Goal: Task Accomplishment & Management: Manage account settings

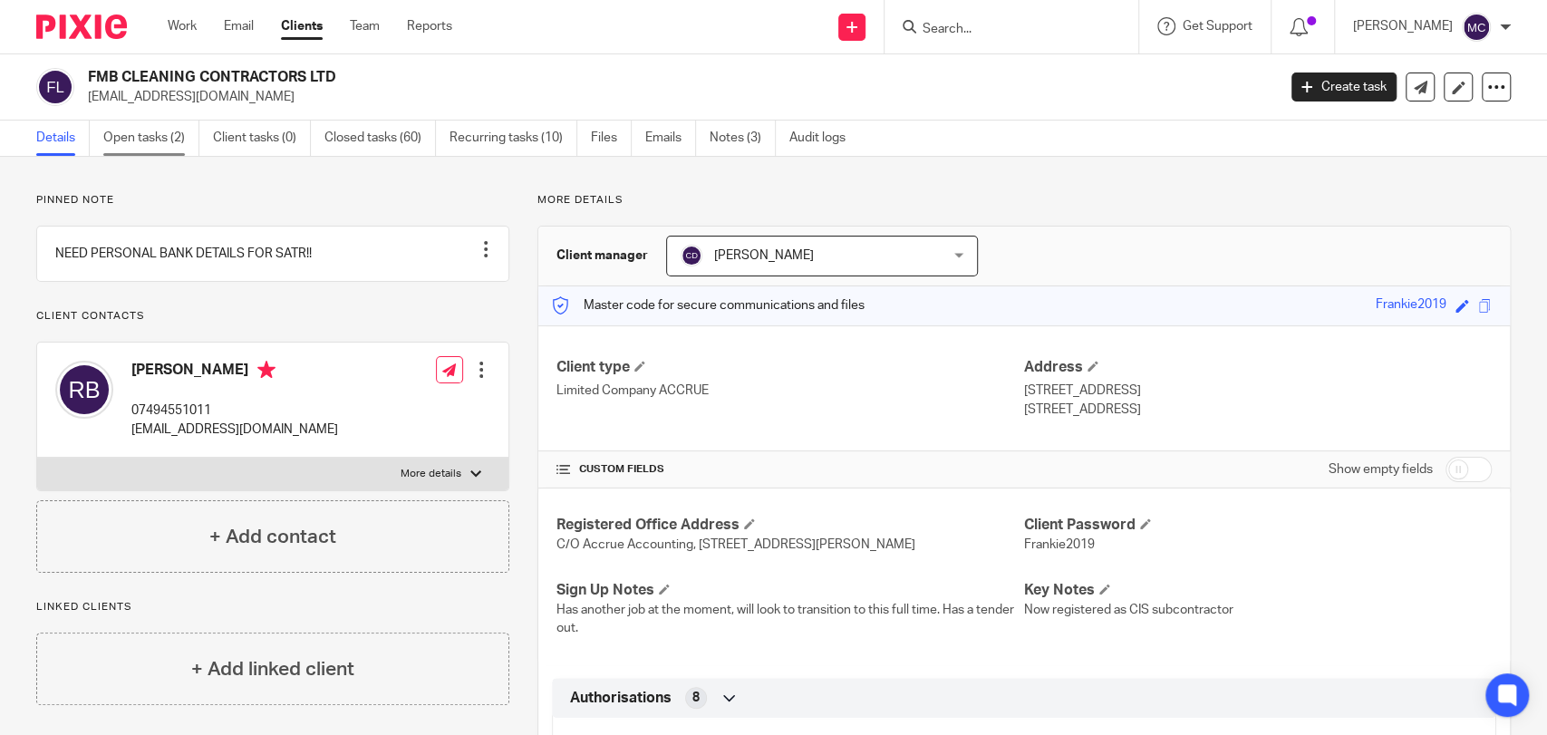
click at [130, 122] on link "Open tasks (2)" at bounding box center [151, 138] width 96 height 35
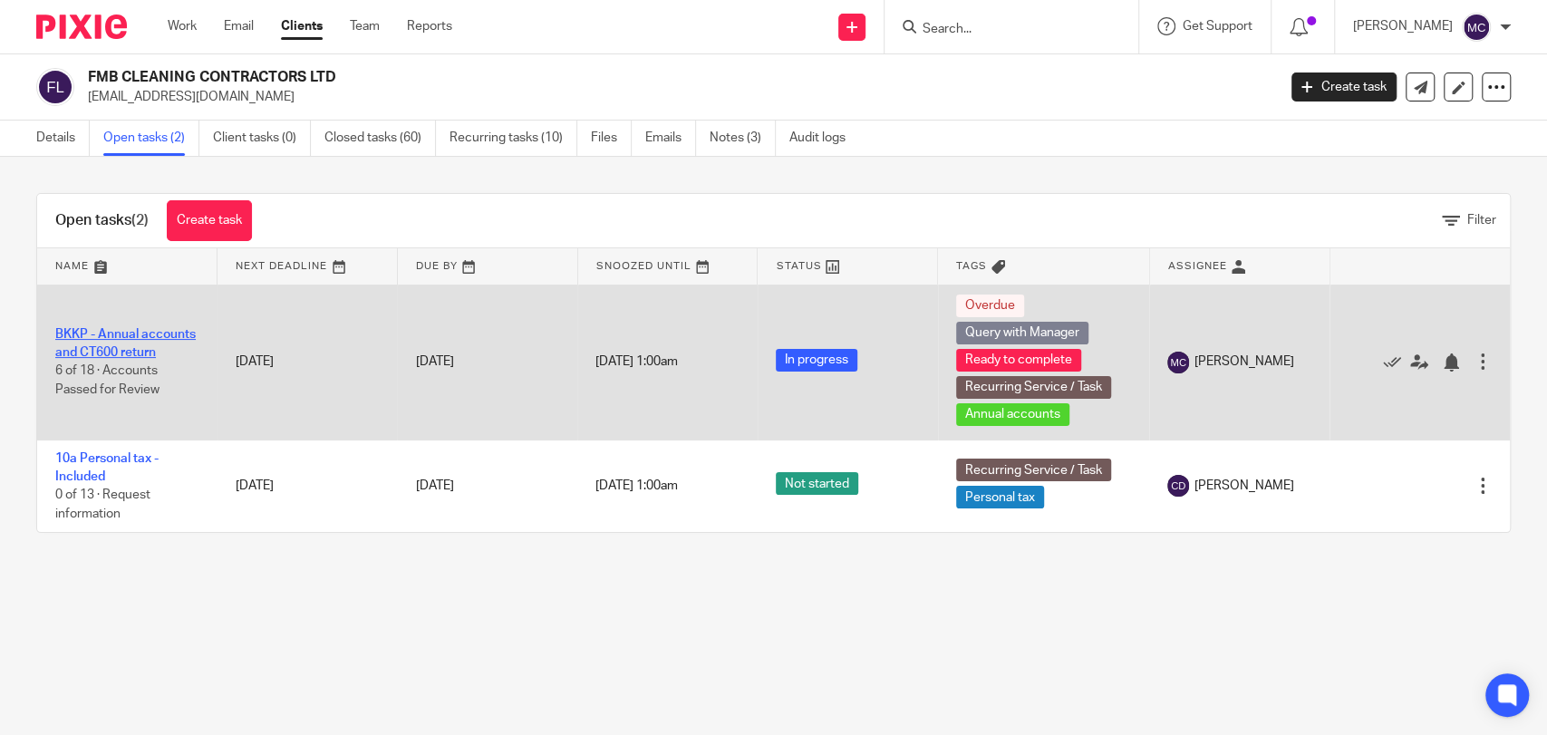
click at [169, 343] on link "BKKP - Annual accounts and CT600 return" at bounding box center [125, 343] width 140 height 31
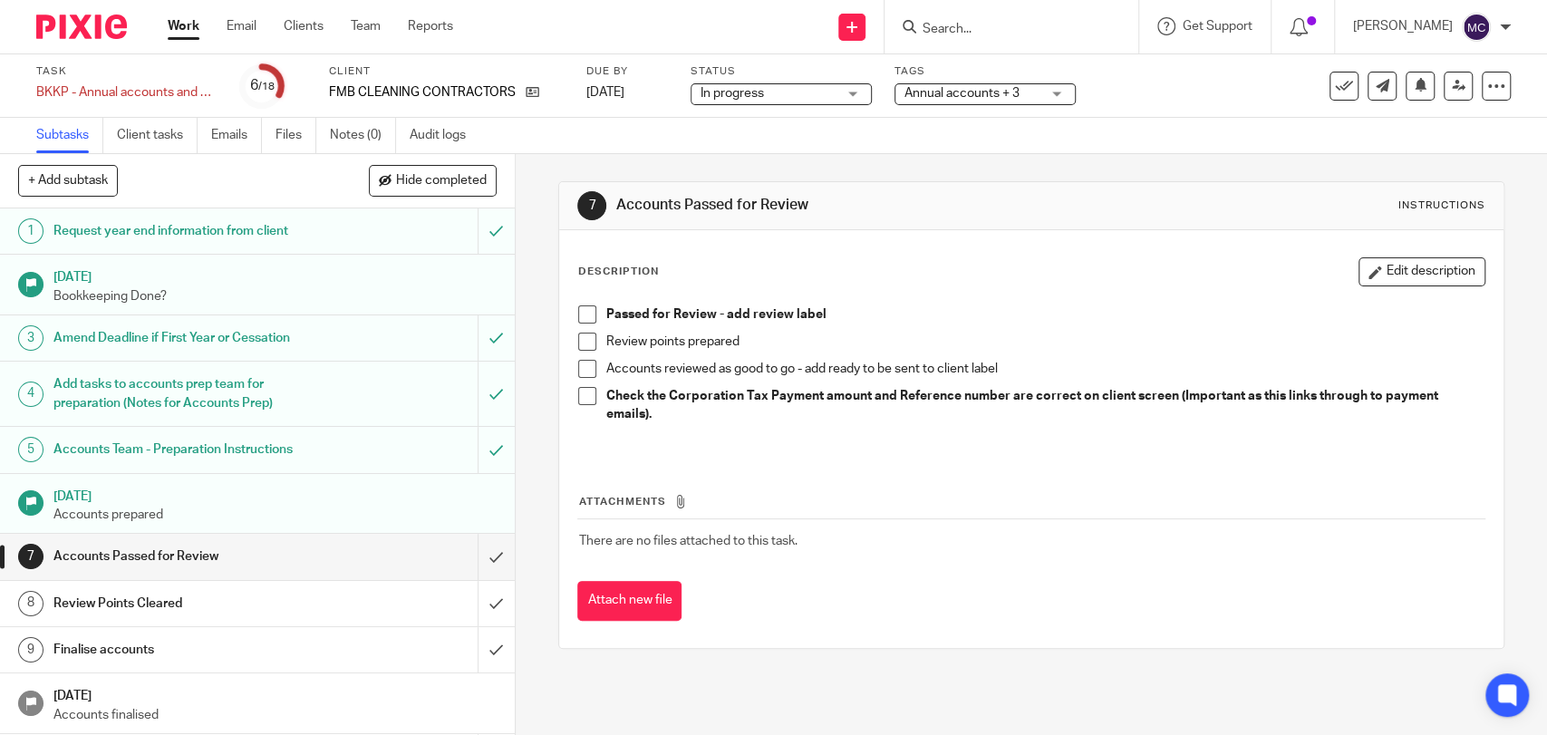
click at [964, 100] on span "Annual accounts + 3" at bounding box center [972, 93] width 136 height 19
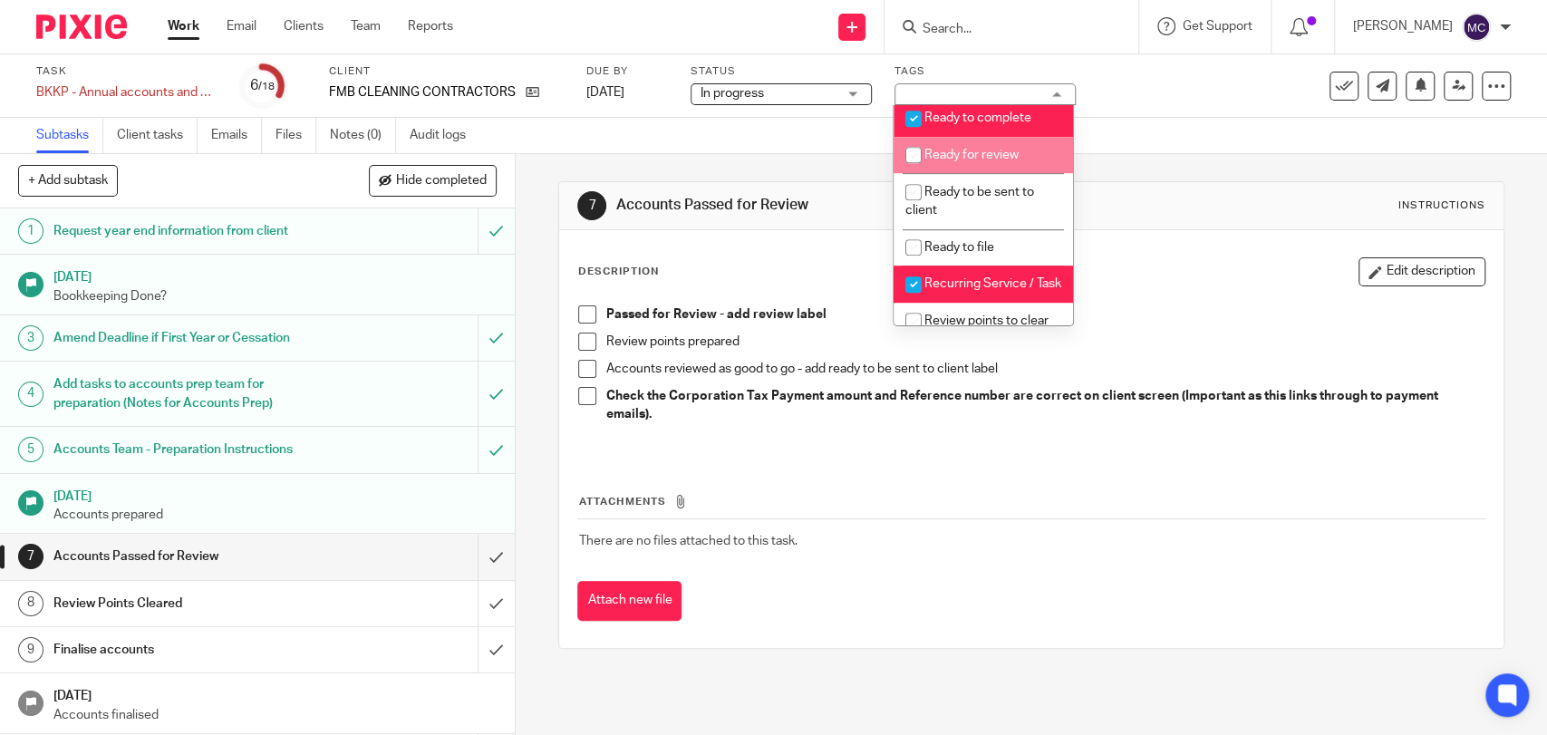
click at [959, 137] on li "Ready to complete" at bounding box center [982, 118] width 179 height 37
checkbox input "false"
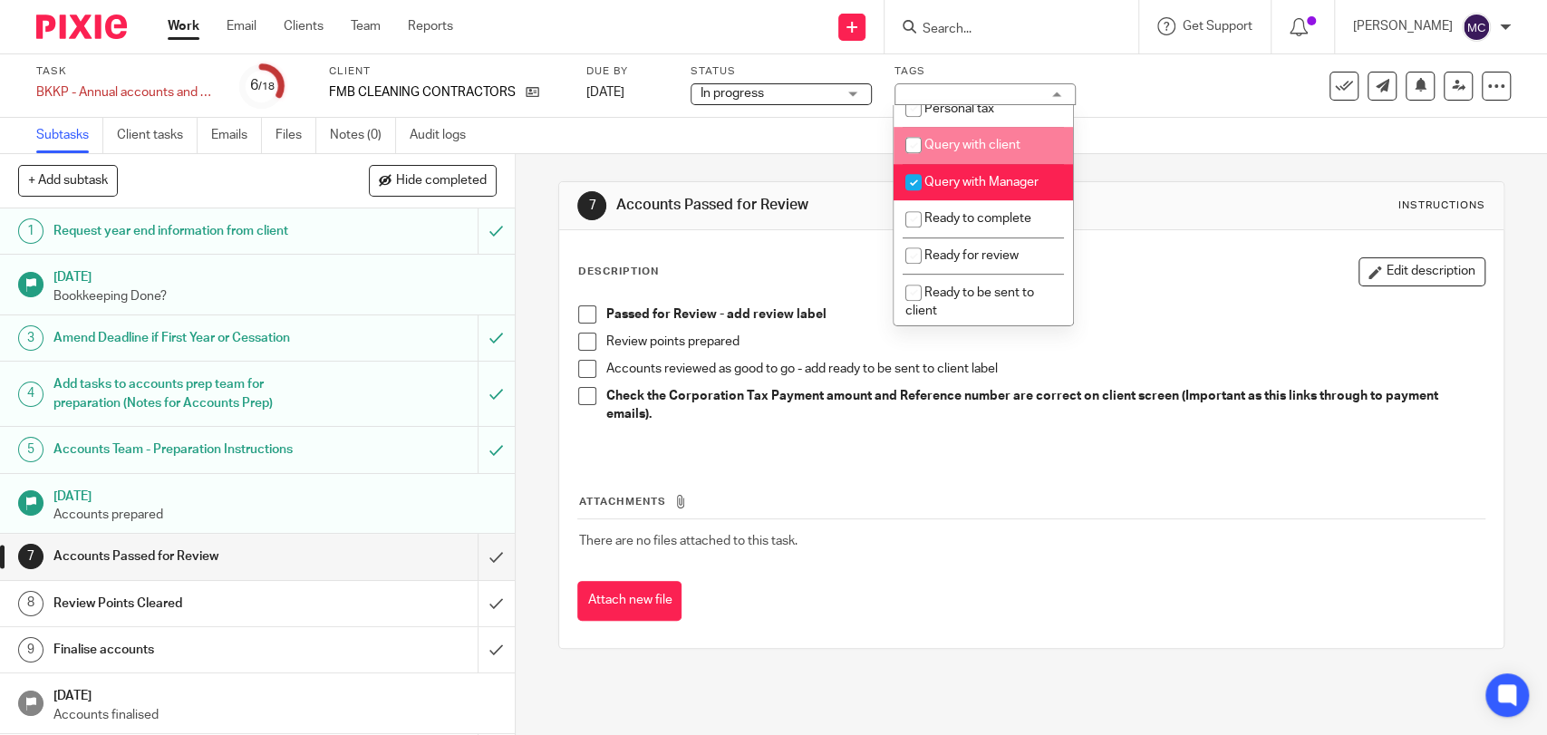
click at [951, 195] on li "Query with Manager" at bounding box center [982, 182] width 179 height 37
checkbox input "false"
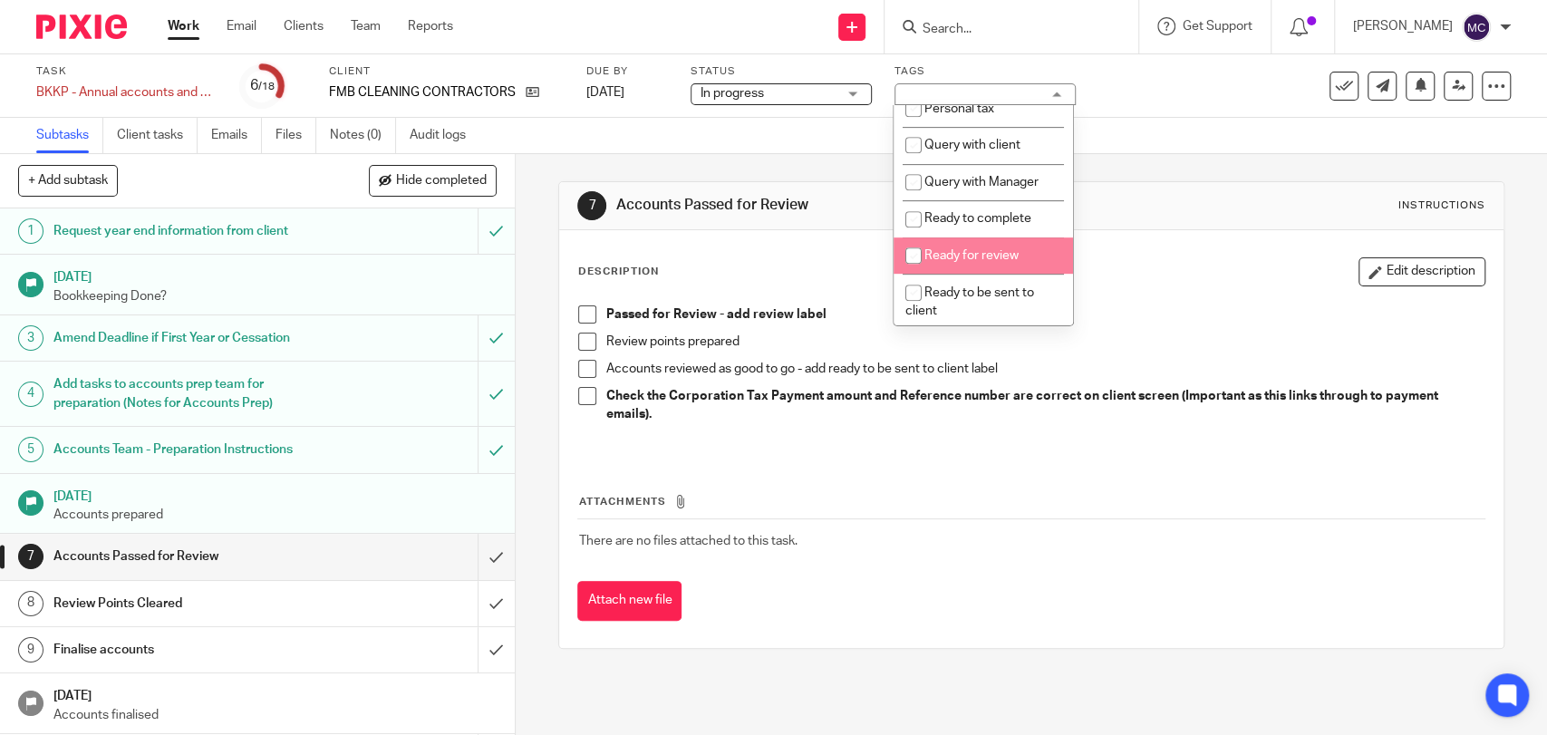
click at [928, 275] on li "Ready for review" at bounding box center [982, 255] width 179 height 37
checkbox input "true"
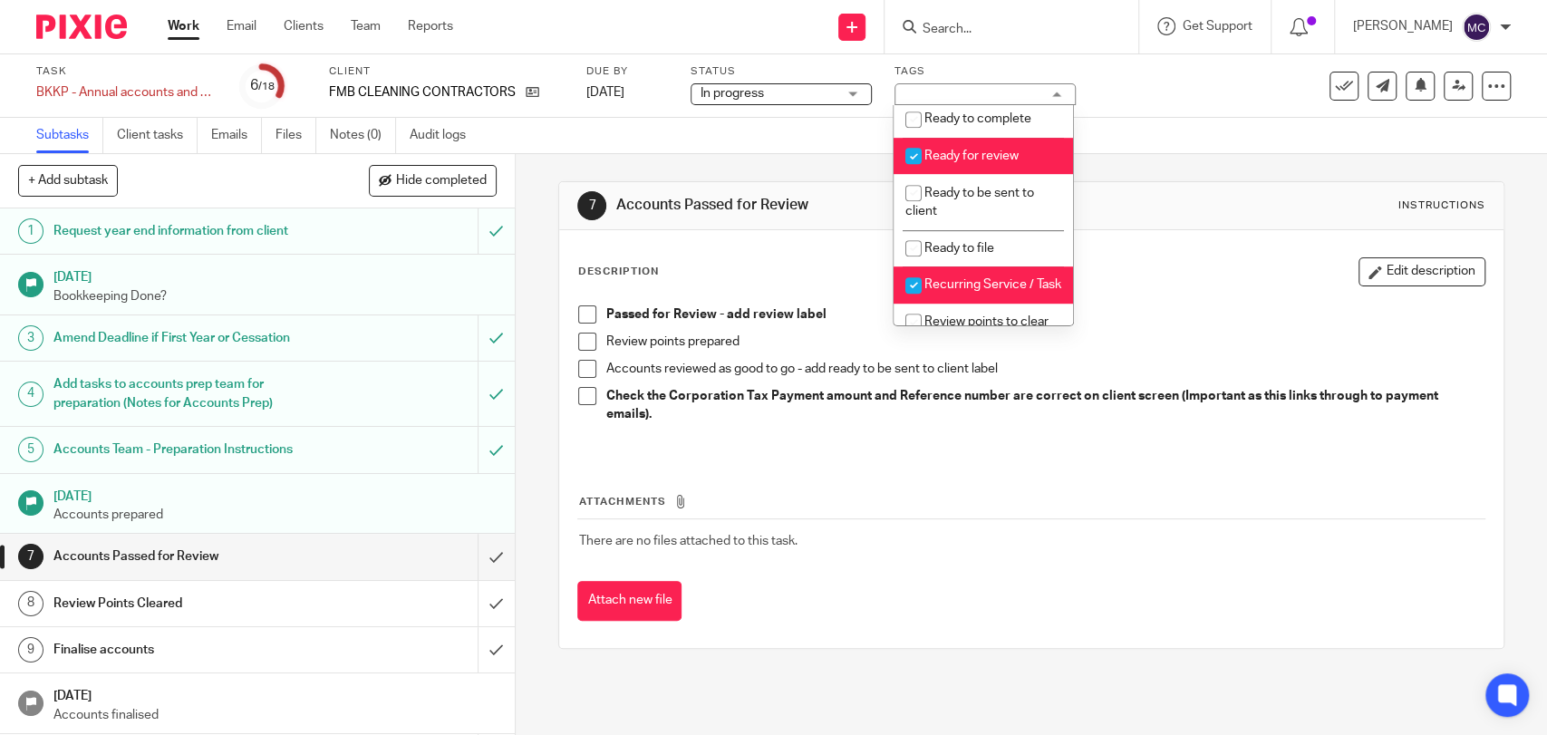
scroll to position [704, 0]
click at [1222, 333] on p "Review points prepared" at bounding box center [1044, 342] width 878 height 18
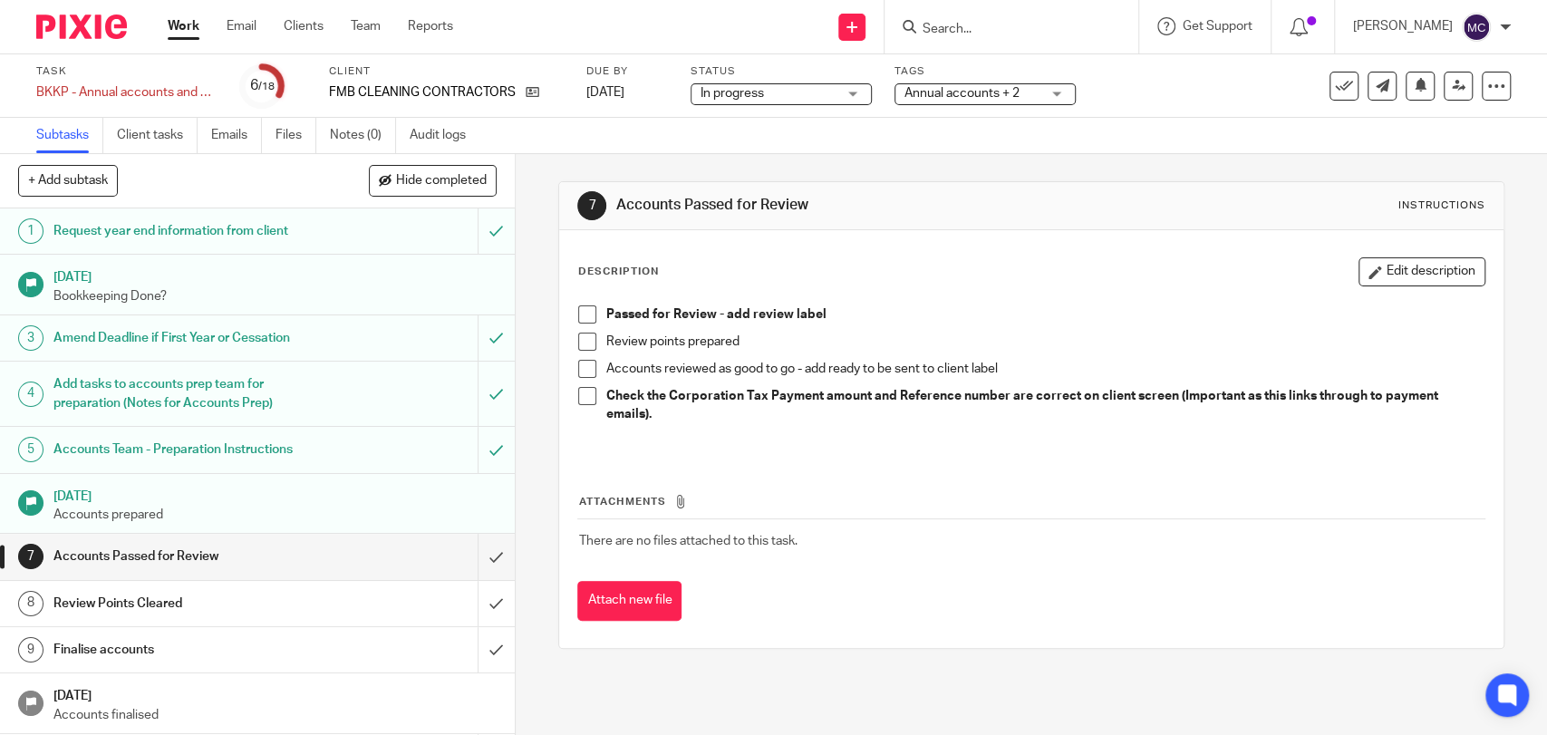
click at [1000, 96] on span "Annual accounts + 2" at bounding box center [961, 93] width 115 height 13
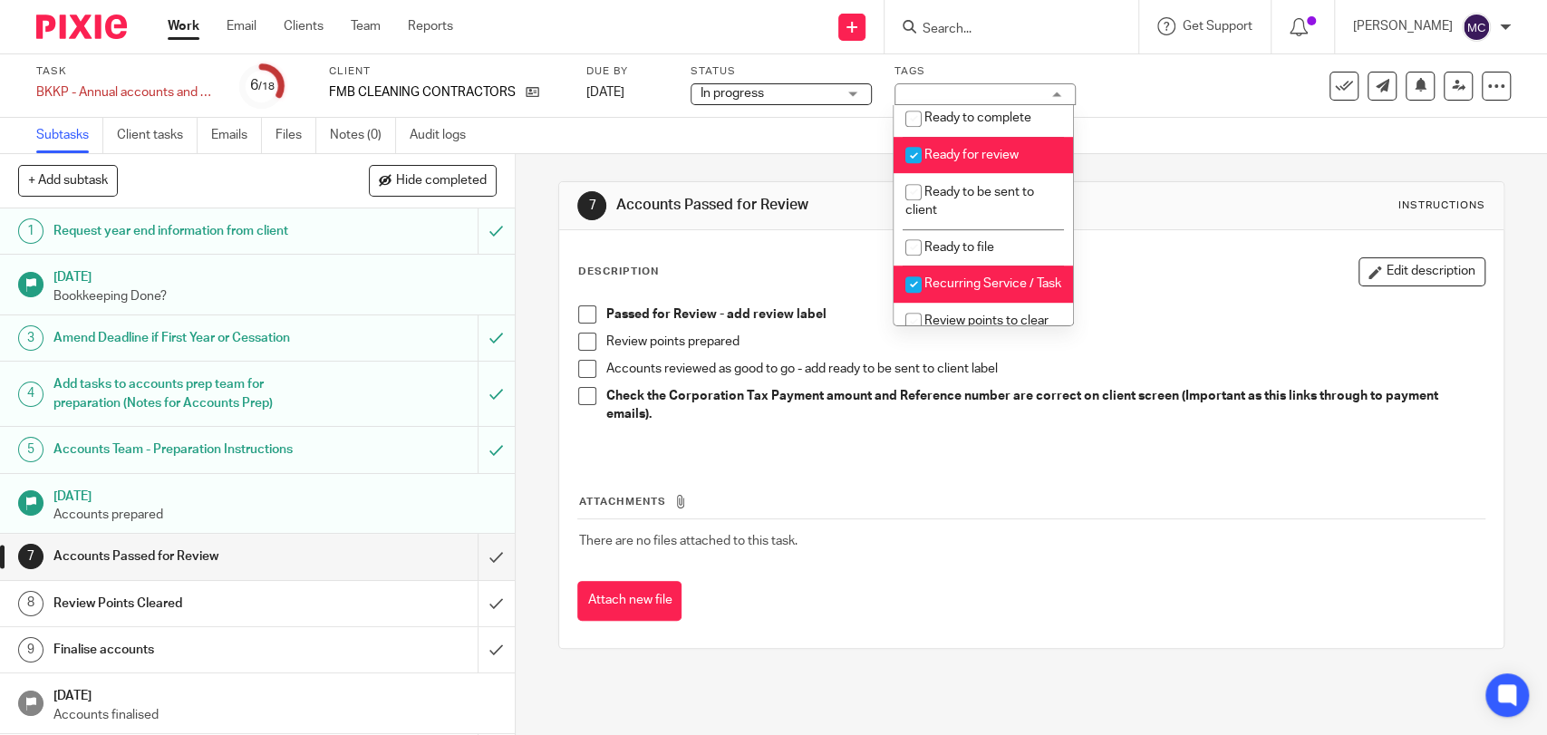
scroll to position [906, 0]
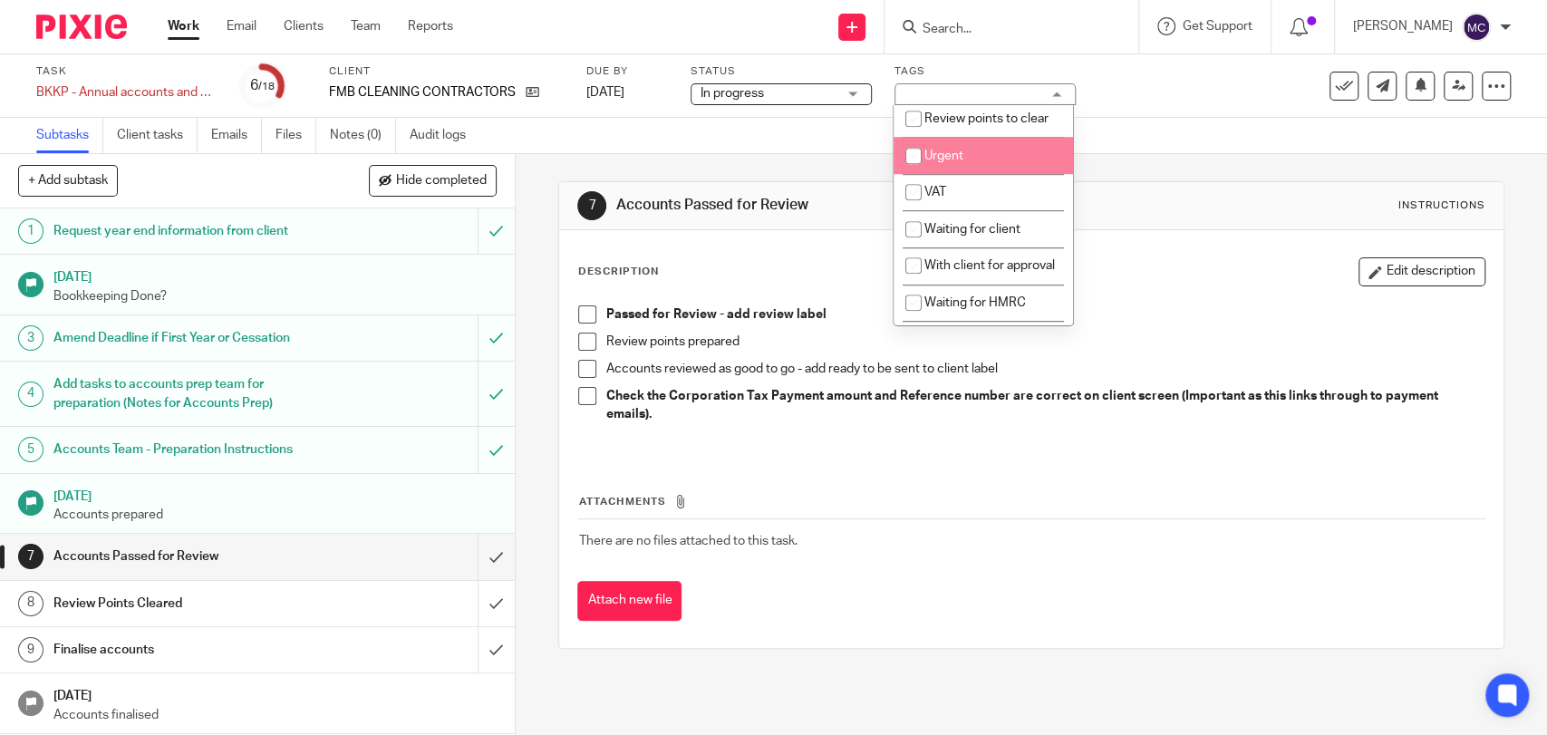
click at [1295, 398] on strong "Check the Corporation Tax Payment amount and Reference number are correct on cl…" at bounding box center [1022, 405] width 835 height 31
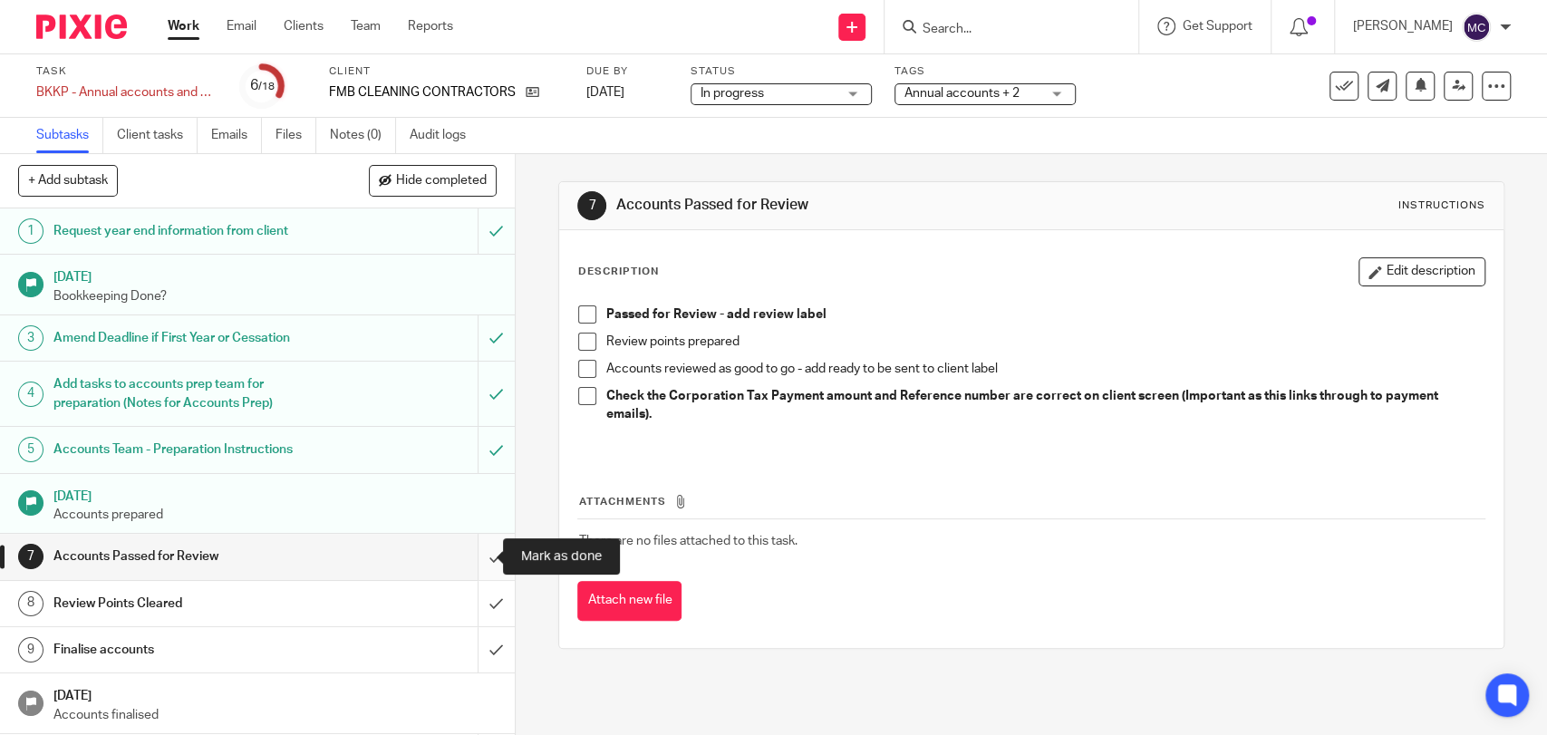
click at [480, 559] on input "submit" at bounding box center [257, 556] width 515 height 45
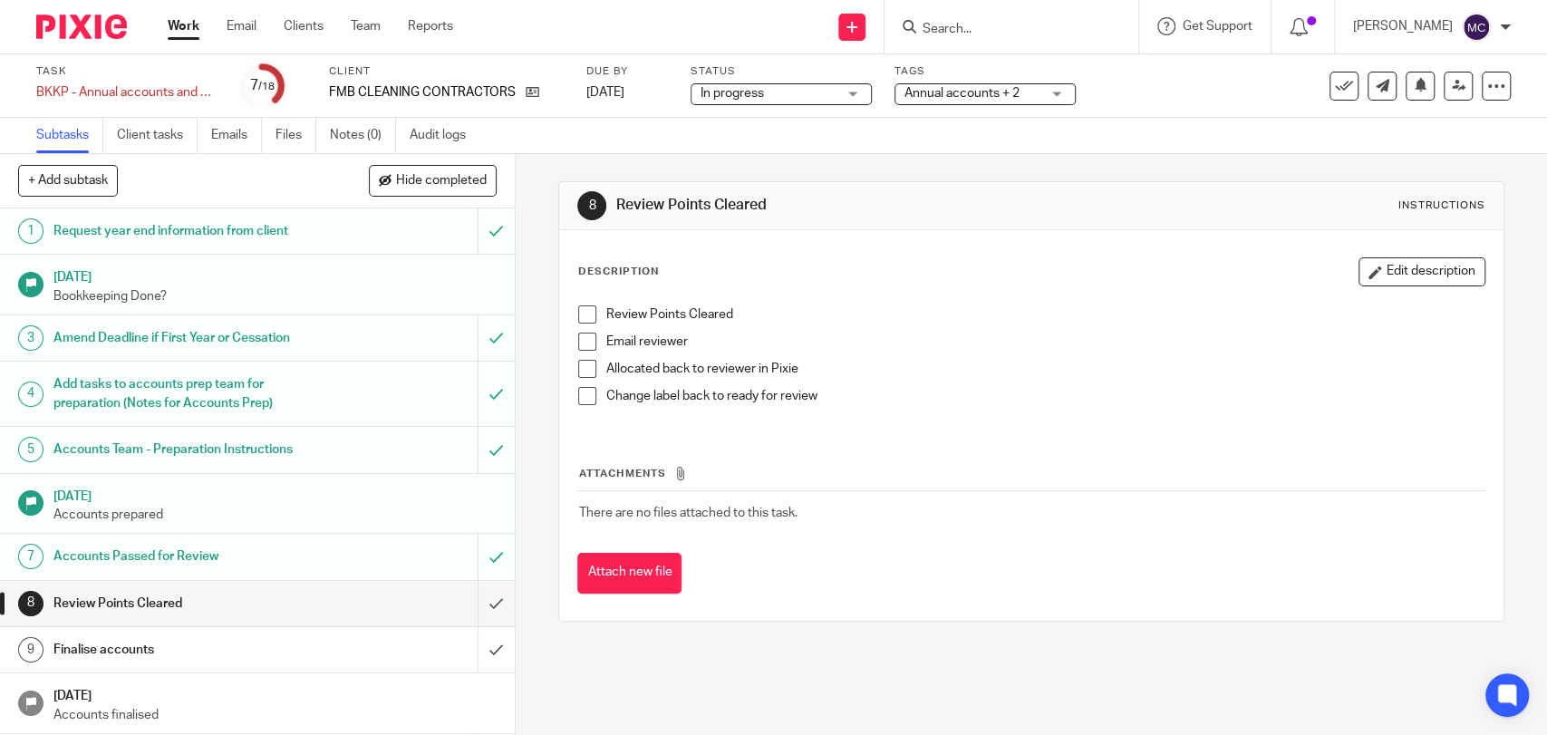
click at [930, 37] on input "Search" at bounding box center [1002, 30] width 163 height 16
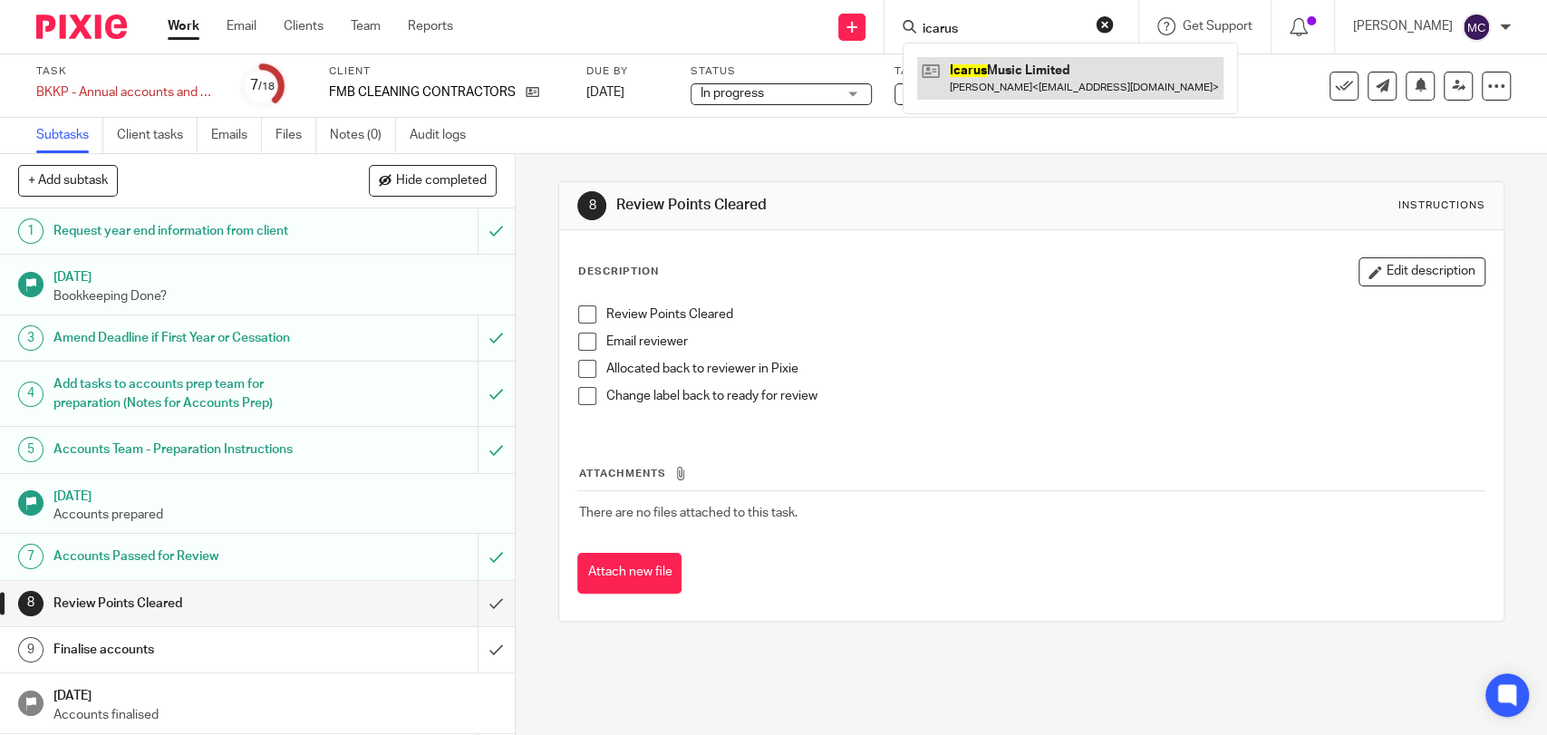
type input "icarus"
click at [1058, 80] on link at bounding box center [1070, 78] width 306 height 42
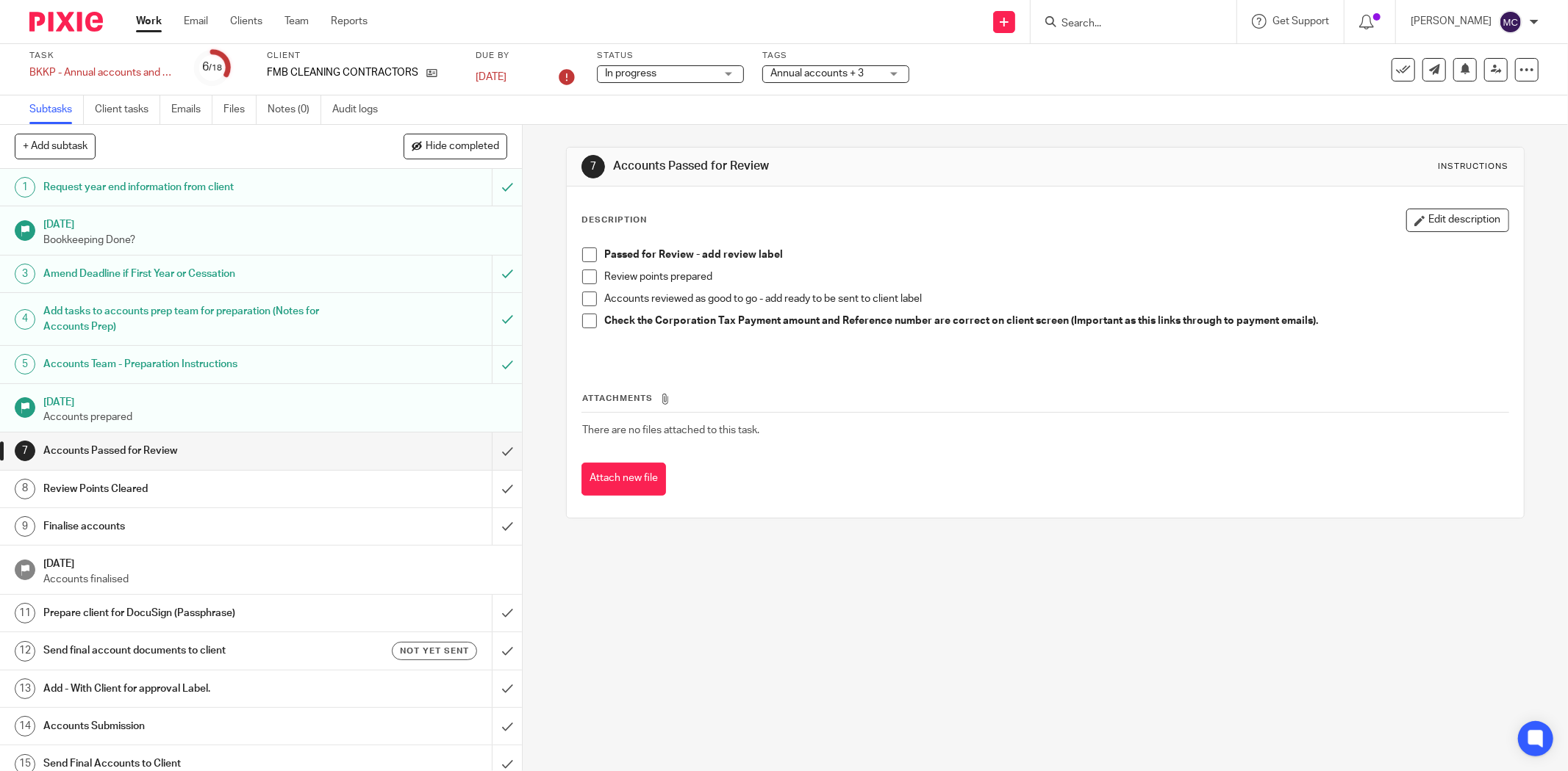
click at [1098, 23] on input "Search" at bounding box center [1126, 24] width 132 height 13
type input "n"
click at [1031, 101] on div "Subtasks Client tasks Emails Files Notes (0) Audit logs" at bounding box center [784, 110] width 1568 height 29
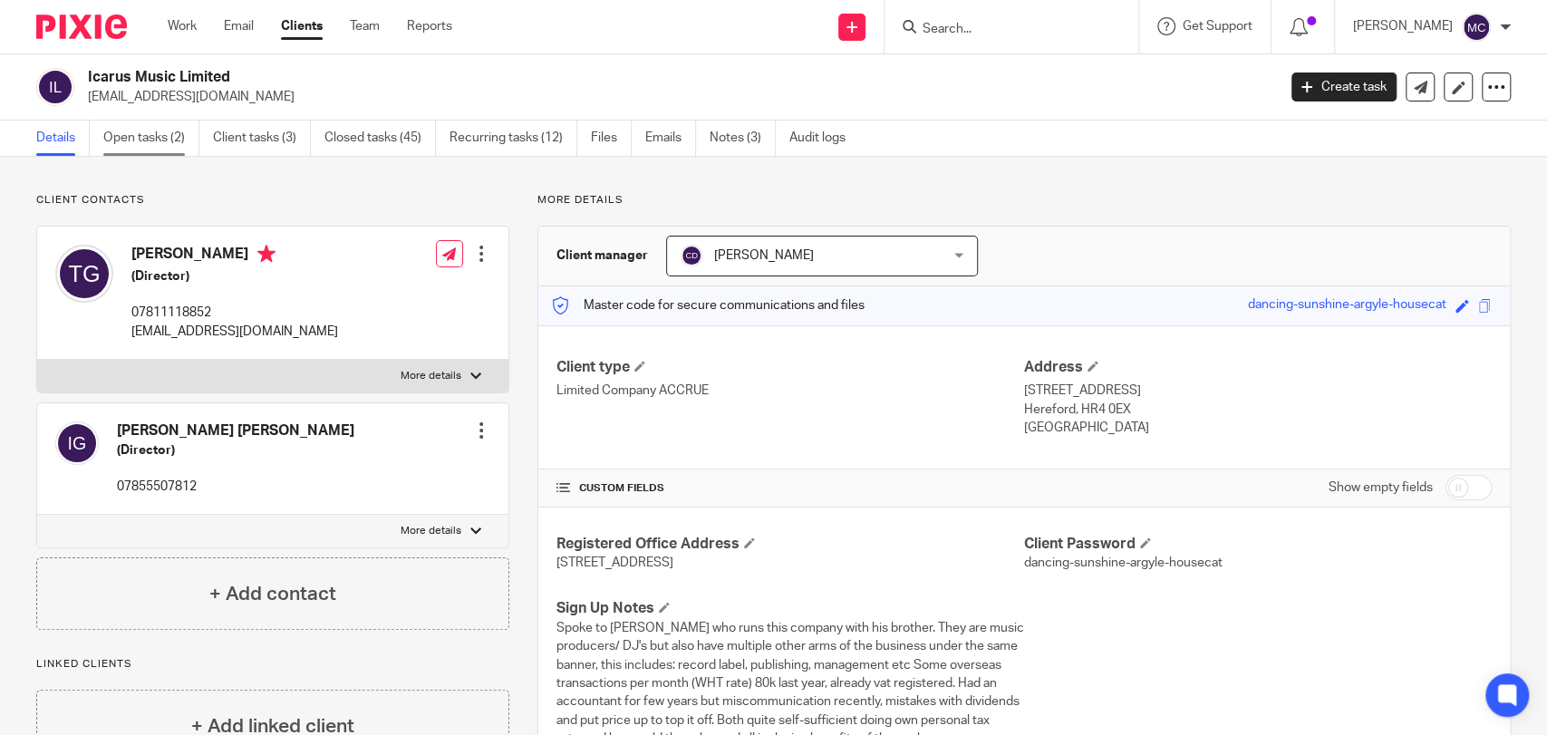
click at [187, 144] on link "Open tasks (2)" at bounding box center [151, 138] width 96 height 35
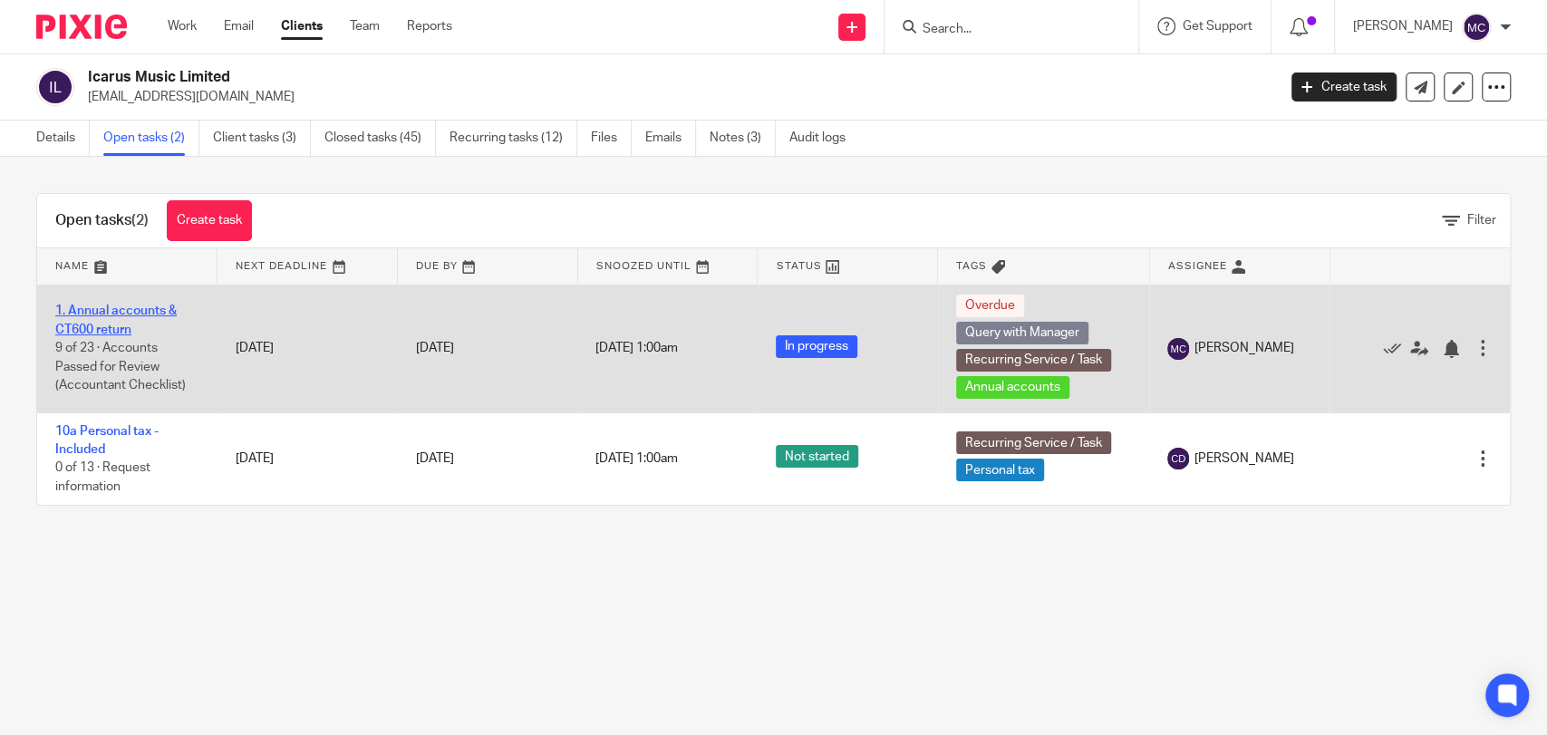
click at [124, 310] on link "1. Annual accounts & CT600 return" at bounding box center [115, 319] width 121 height 31
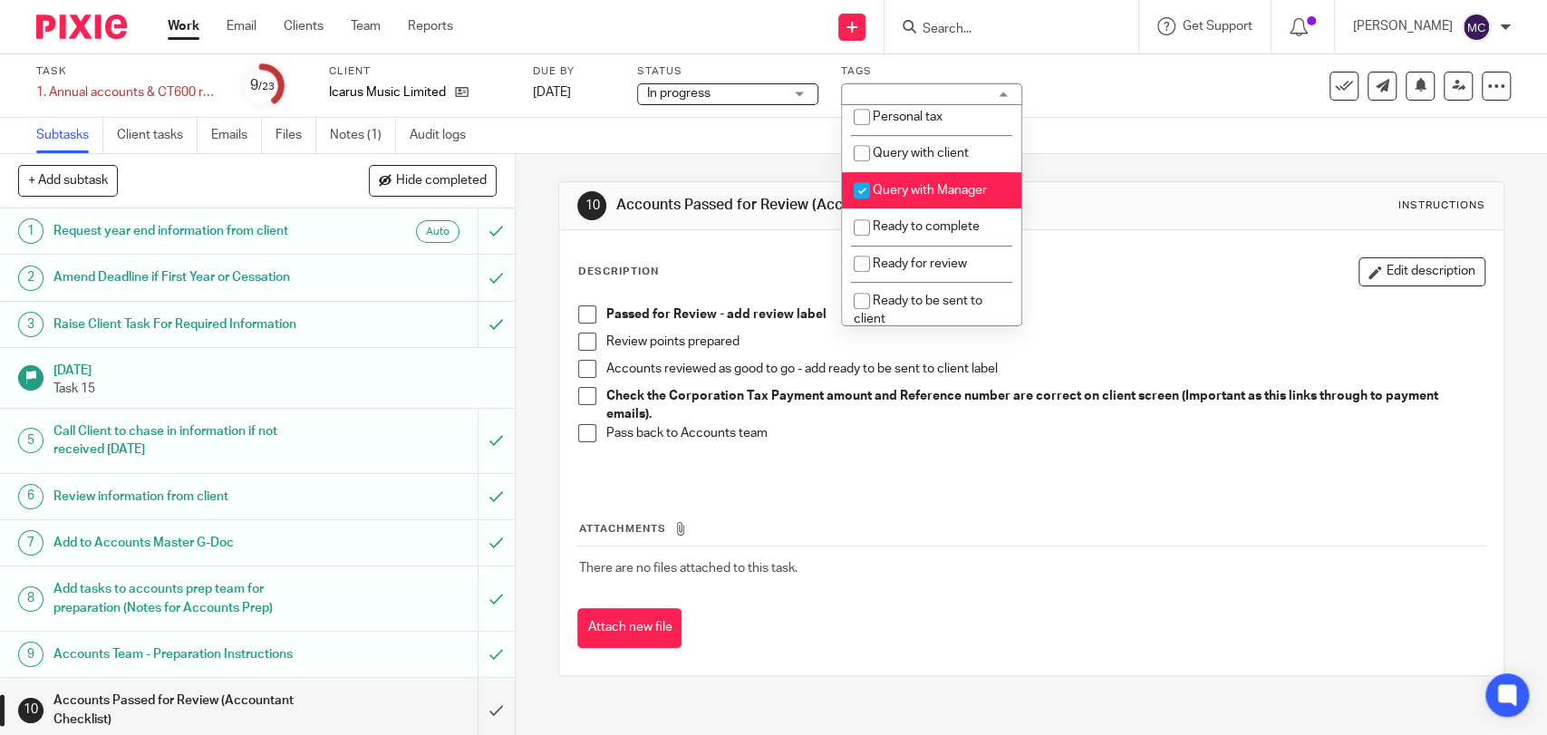
scroll to position [603, 0]
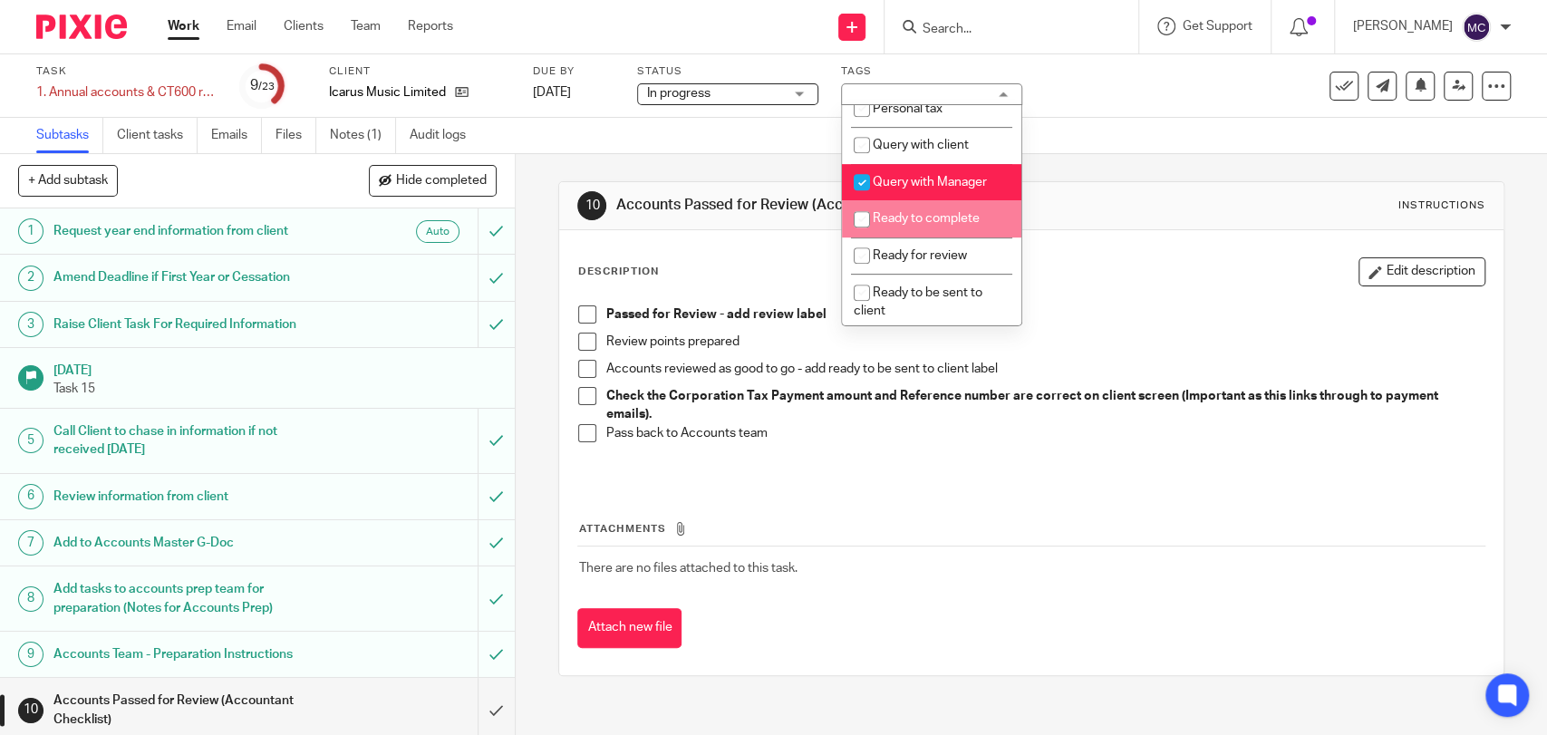
click at [1073, 243] on div "Description Edit description Passed for Review - add review label Review points…" at bounding box center [1030, 452] width 943 height 445
